Goal: Check status: Check status

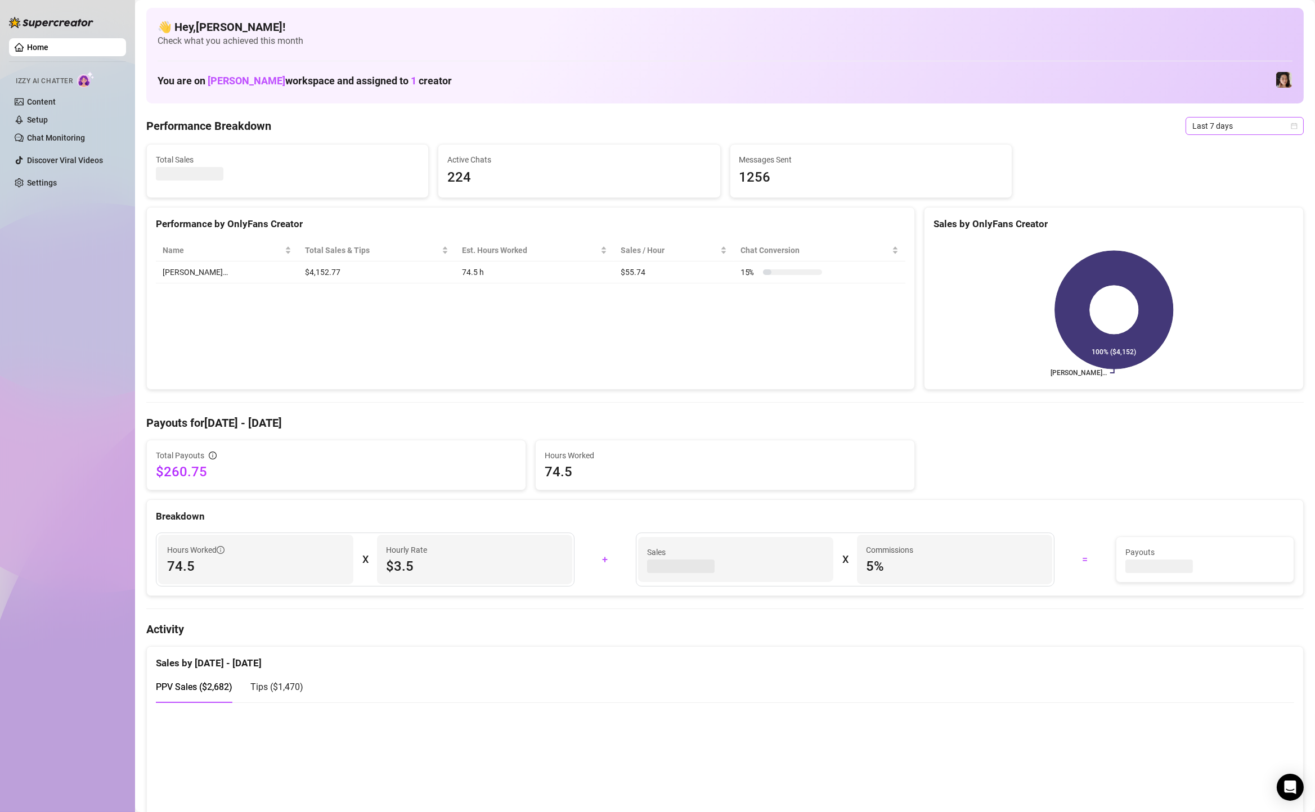
click at [1229, 125] on span "Last 7 days" at bounding box center [1244, 126] width 105 height 17
click at [1211, 224] on div "Custom date" at bounding box center [1244, 220] width 100 height 12
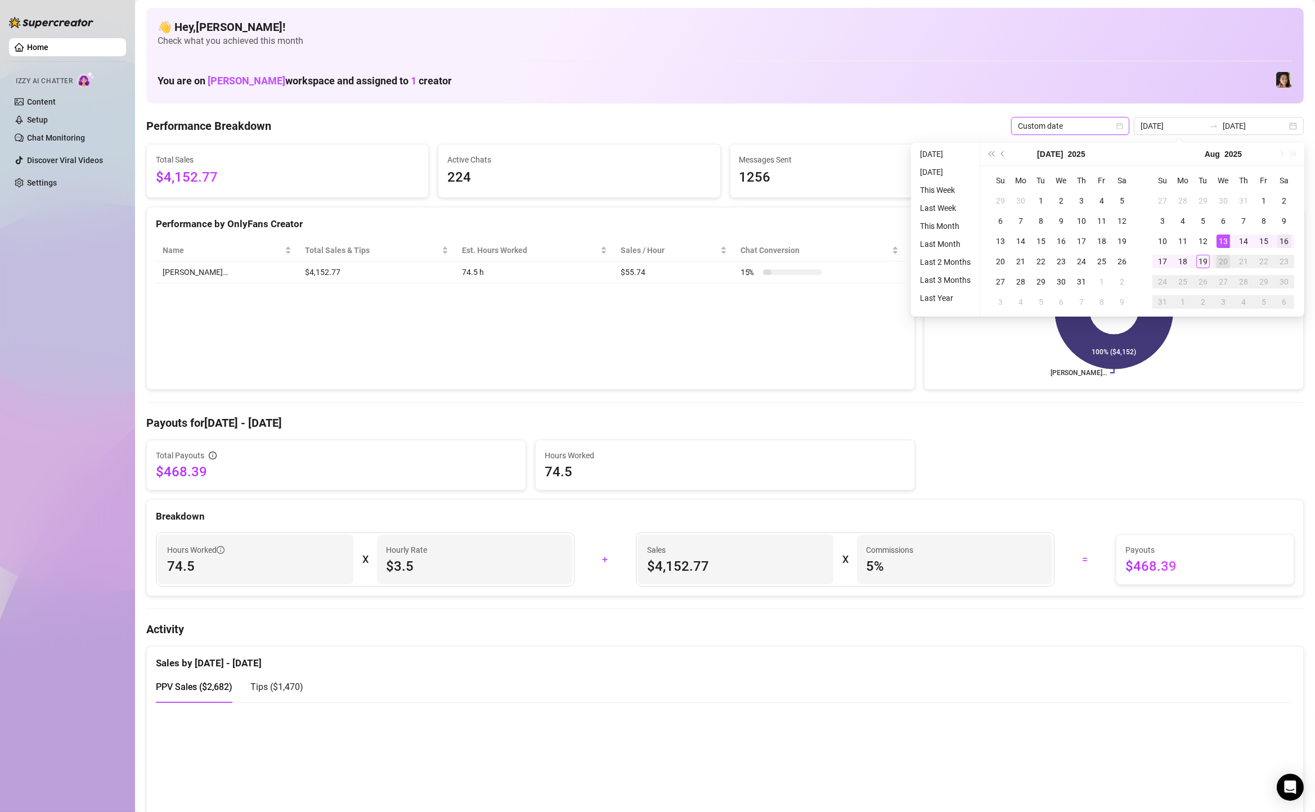
type input "[DATE]"
click at [1278, 242] on div "16" at bounding box center [1284, 242] width 14 height 14
type input "[DATE]"
click at [1203, 260] on div "19" at bounding box center [1203, 262] width 14 height 14
type input "[DATE]"
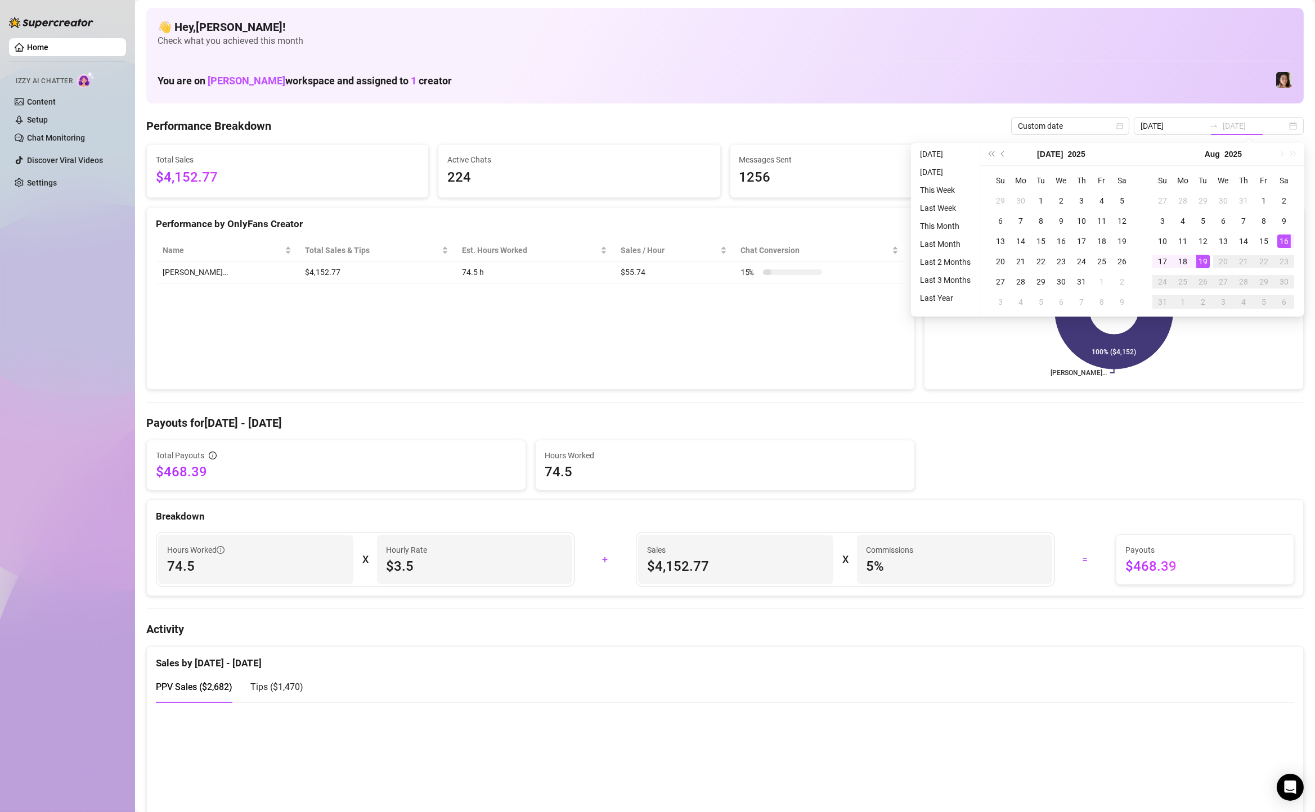
type input "[DATE]"
